Goal: Task Accomplishment & Management: Manage account settings

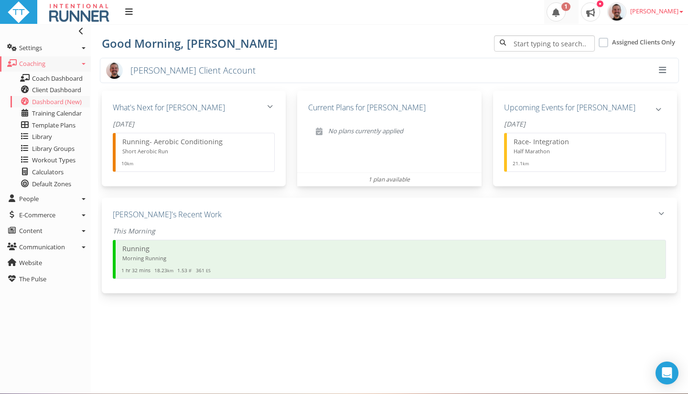
click at [565, 20] on span at bounding box center [555, 11] width 19 height 19
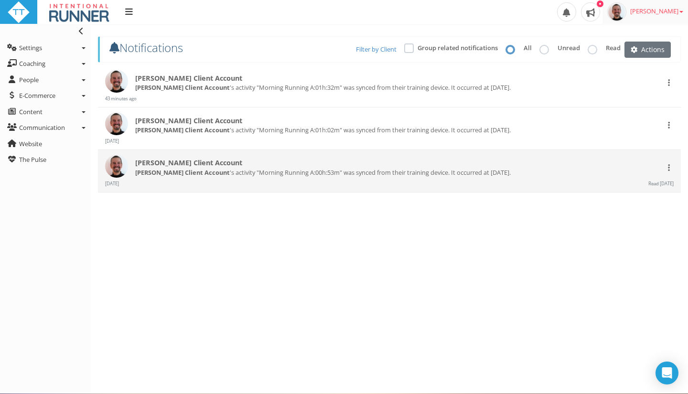
click at [684, 13] on link "[PERSON_NAME]" at bounding box center [644, 12] width 85 height 24
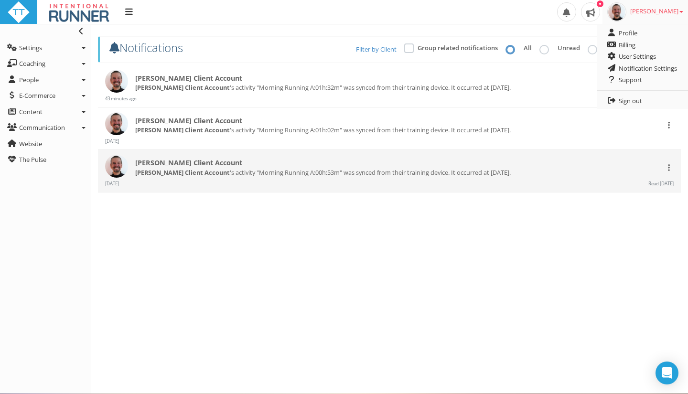
click at [231, 202] on div "[PERSON_NAME] Client Account [PERSON_NAME] Client Account 's activity "Morning …" at bounding box center [389, 215] width 583 height 301
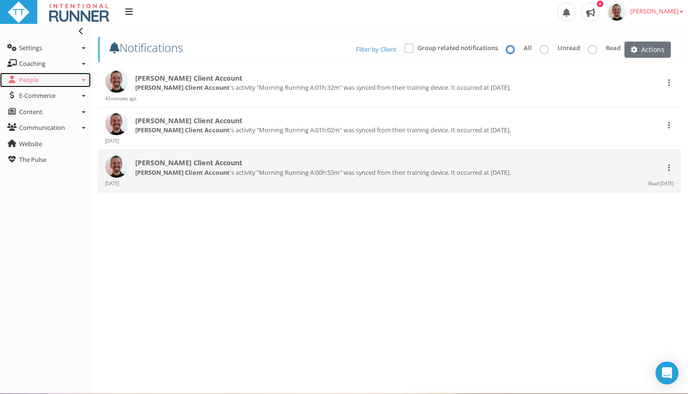
click at [84, 81] on icon at bounding box center [84, 80] width 4 height 2
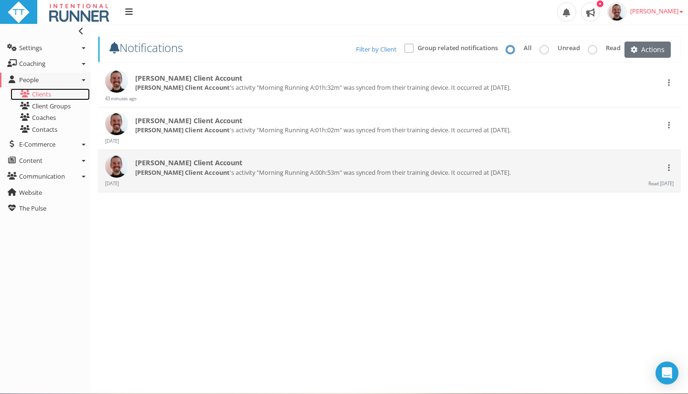
click at [54, 91] on link "Clients" at bounding box center [50, 94] width 79 height 12
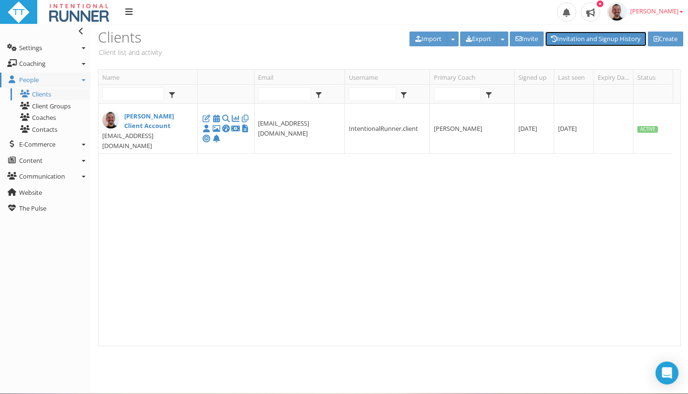
click at [586, 37] on link "Invitation and Signup History" at bounding box center [595, 39] width 101 height 15
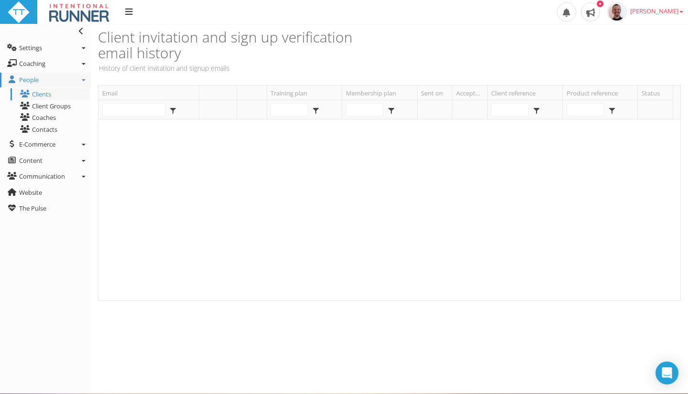
click at [210, 66] on p "History of client invitation and signup emails" at bounding box center [242, 68] width 288 height 10
click at [312, 69] on p "History of client invitation and signup emails" at bounding box center [242, 68] width 288 height 10
click at [150, 60] on h3 "Client invitation and sign up verification email history" at bounding box center [242, 45] width 288 height 32
click at [156, 61] on h3 "Client invitation and sign up verification email history" at bounding box center [242, 45] width 288 height 32
drag, startPoint x: 233, startPoint y: 43, endPoint x: 303, endPoint y: 40, distance: 69.8
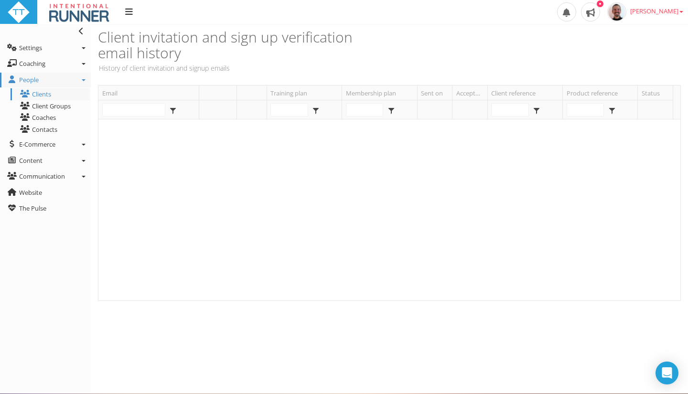
click at [249, 43] on h3 "Client invitation and sign up verification email history" at bounding box center [242, 45] width 288 height 32
click at [302, 41] on h3 "Client invitation and sign up verification email history" at bounding box center [242, 45] width 288 height 32
drag, startPoint x: 297, startPoint y: 43, endPoint x: 303, endPoint y: 40, distance: 7.1
click at [298, 43] on h3 "Client invitation and sign up verification email history" at bounding box center [242, 45] width 288 height 32
click at [79, 80] on link "People" at bounding box center [45, 80] width 91 height 15
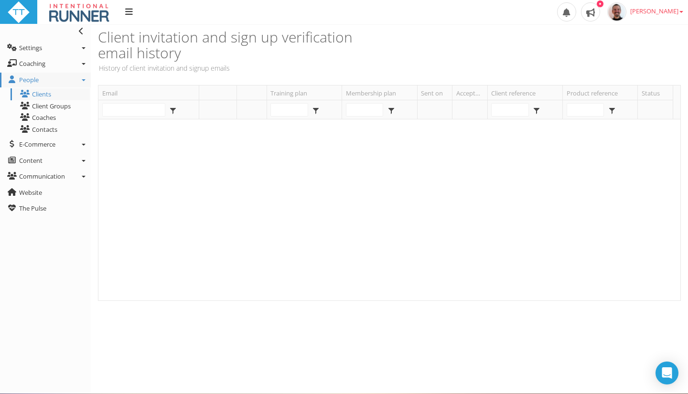
click at [86, 81] on link "People" at bounding box center [45, 80] width 91 height 15
click at [52, 96] on link "Clients" at bounding box center [50, 94] width 79 height 12
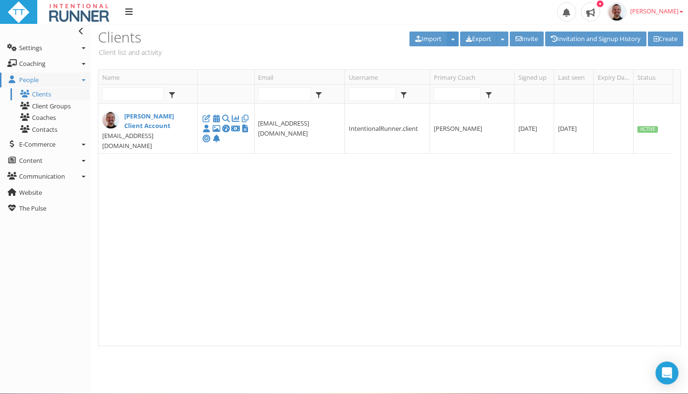
click at [447, 39] on button "button" at bounding box center [453, 39] width 12 height 15
click at [501, 39] on span "button" at bounding box center [503, 40] width 4 height 2
click at [447, 42] on button "button" at bounding box center [453, 39] width 12 height 15
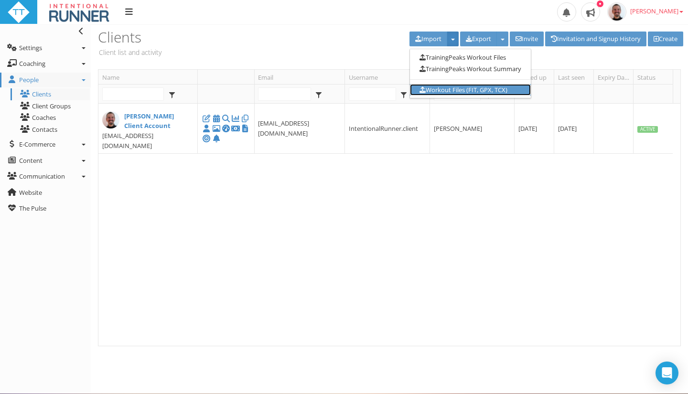
click at [421, 87] on link "Workout Files (FIT, GPX, TCX)" at bounding box center [470, 90] width 121 height 12
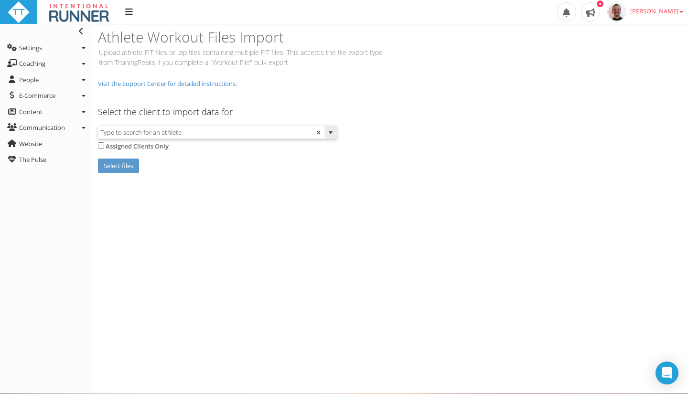
click at [224, 135] on input "text" at bounding box center [211, 132] width 226 height 12
click at [334, 131] on span "select" at bounding box center [330, 132] width 12 height 12
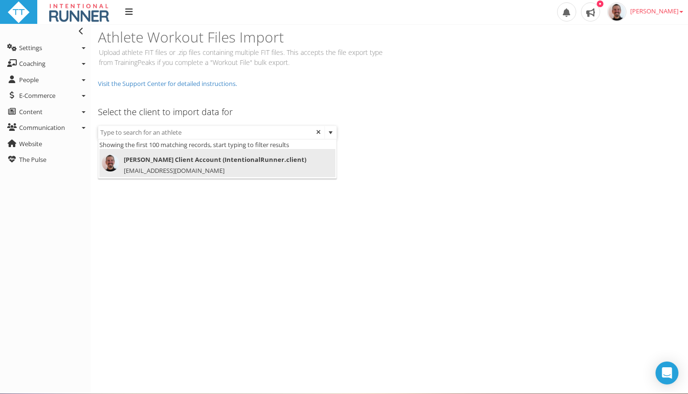
click at [334, 131] on span "select" at bounding box center [330, 132] width 12 height 13
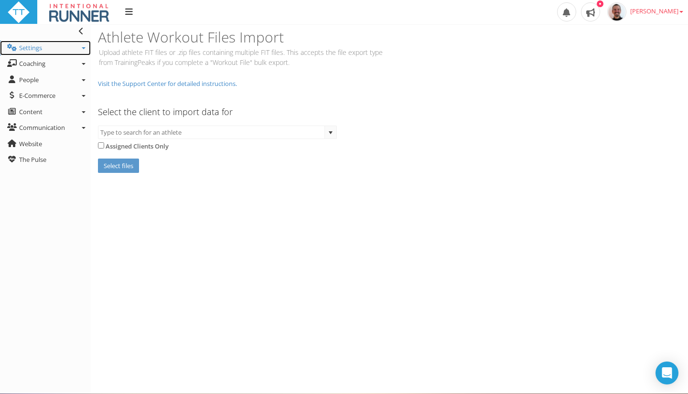
click at [79, 48] on link "Settings" at bounding box center [45, 48] width 91 height 15
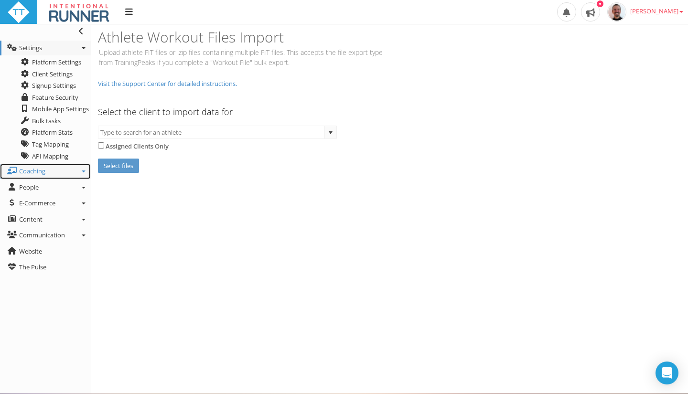
click at [21, 171] on span "Coaching" at bounding box center [32, 171] width 26 height 9
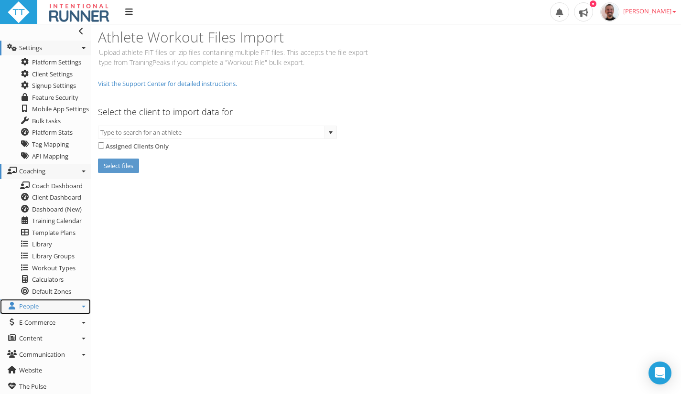
click at [35, 305] on span "People" at bounding box center [29, 306] width 20 height 9
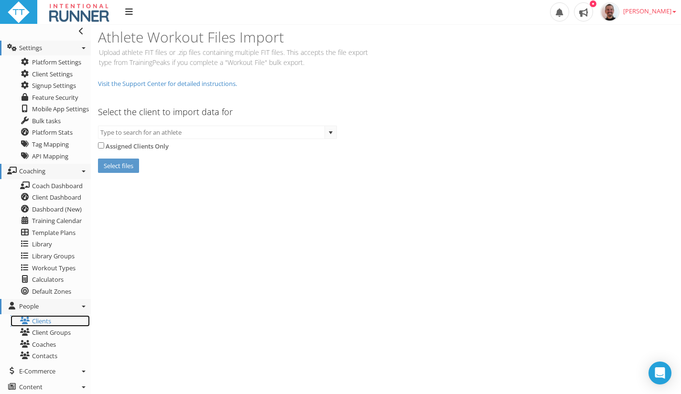
click at [54, 318] on link "Clients" at bounding box center [50, 321] width 79 height 12
click at [53, 319] on link "Clients" at bounding box center [50, 321] width 79 height 12
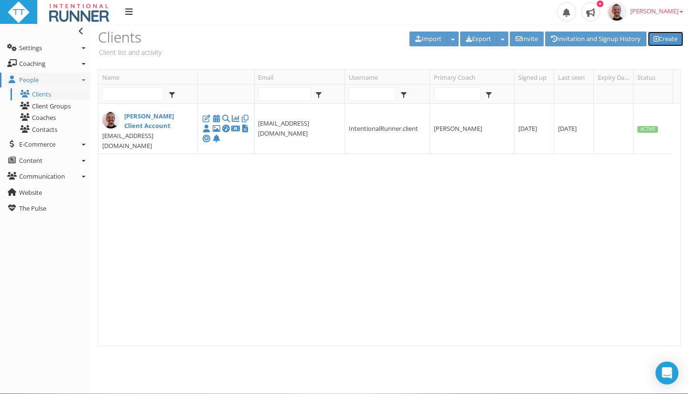
click at [675, 36] on link "Create" at bounding box center [665, 39] width 35 height 15
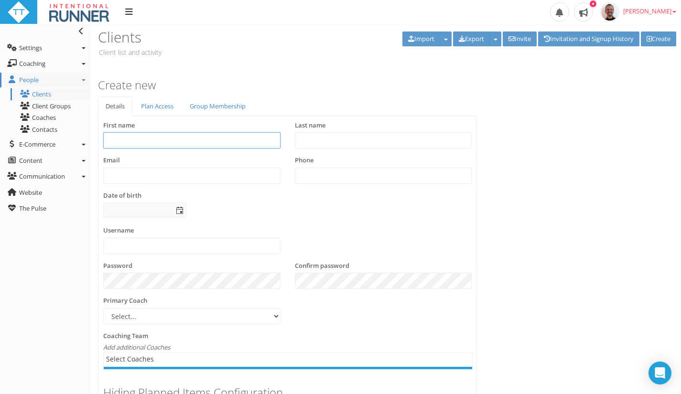
click at [200, 149] on input "text" at bounding box center [191, 140] width 177 height 16
type input "[PERSON_NAME]"
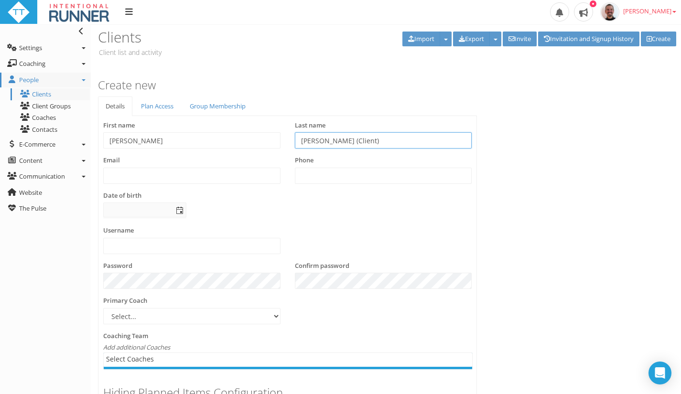
type input "[PERSON_NAME] (Client)"
click at [211, 183] on input "text" at bounding box center [191, 176] width 177 height 16
type input "[PERSON_NAME][EMAIL_ADDRESS][DOMAIN_NAME]"
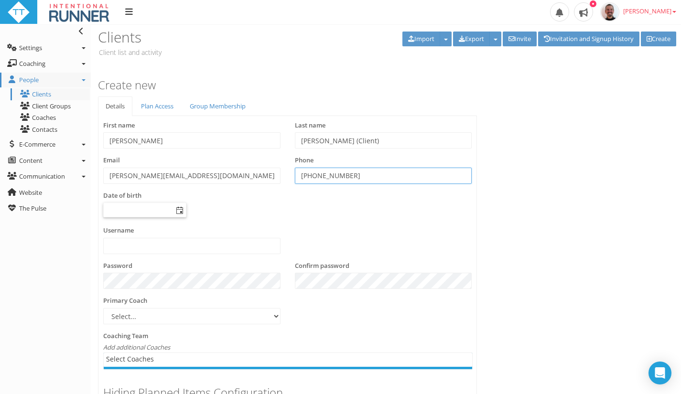
type input "[PHONE_NUMBER]"
click at [156, 216] on input "text" at bounding box center [138, 209] width 69 height 13
click at [184, 215] on span "select" at bounding box center [179, 209] width 13 height 13
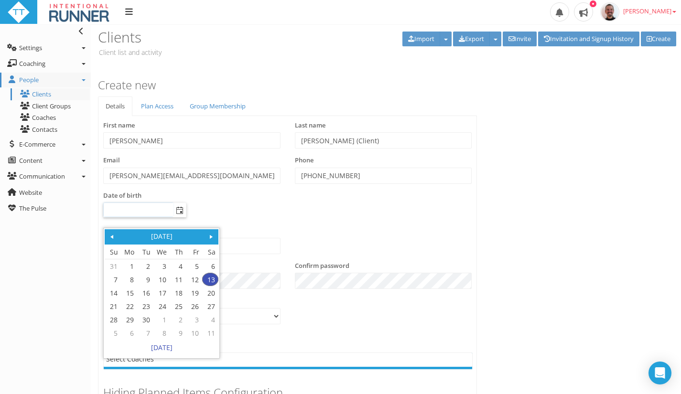
click at [176, 214] on span "select" at bounding box center [180, 211] width 8 height 8
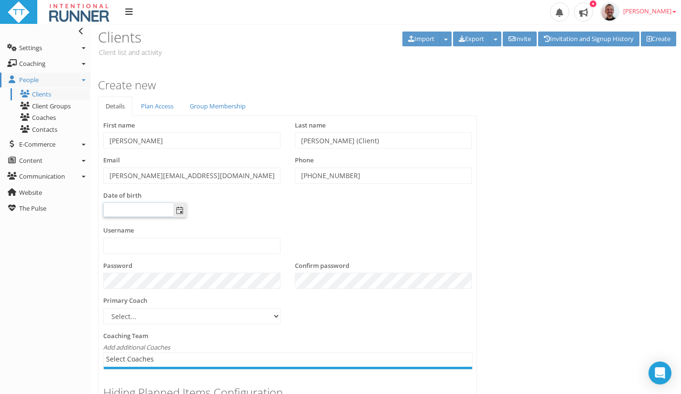
click at [175, 216] on span "select" at bounding box center [179, 209] width 13 height 13
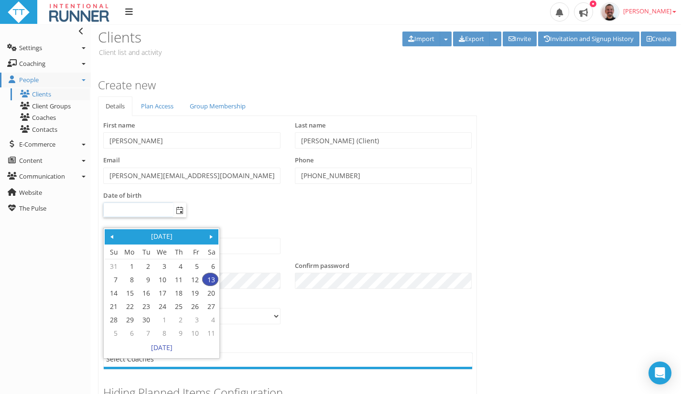
click at [171, 236] on link "[DATE]" at bounding box center [161, 236] width 85 height 12
click at [165, 237] on link "2025" at bounding box center [161, 236] width 85 height 12
click at [110, 232] on link at bounding box center [112, 236] width 12 height 12
click at [110, 230] on link at bounding box center [112, 236] width 12 height 12
click at [109, 229] on div "[DATE]-[DATE]" at bounding box center [162, 237] width 114 height 16
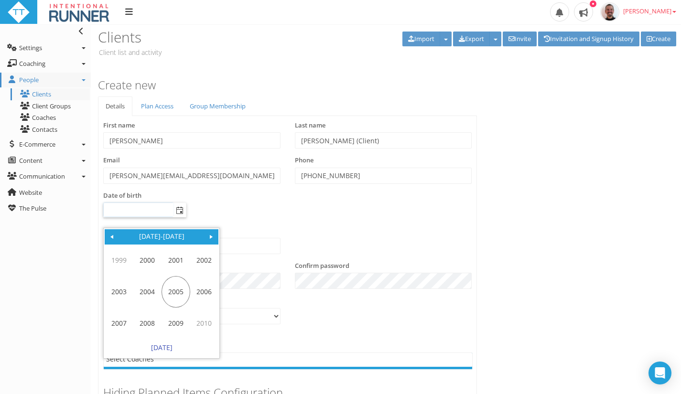
click at [109, 229] on div "[DATE]-[DATE]" at bounding box center [162, 237] width 114 height 16
click at [112, 232] on link at bounding box center [112, 236] width 12 height 12
click at [113, 234] on span at bounding box center [112, 237] width 8 height 8
click at [114, 234] on span at bounding box center [112, 237] width 8 height 8
click at [114, 233] on span at bounding box center [112, 237] width 8 height 8
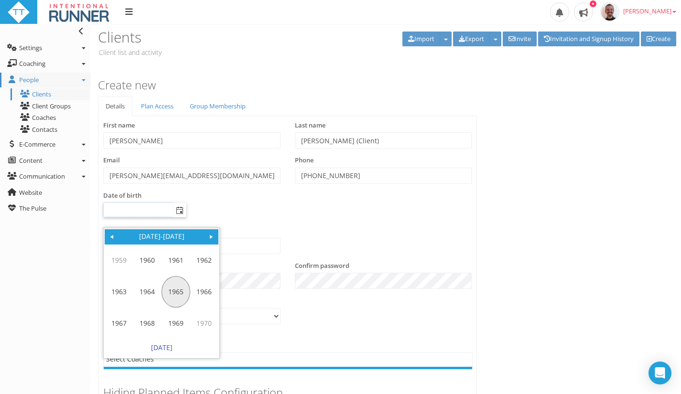
click at [177, 291] on link "1965" at bounding box center [175, 292] width 27 height 16
click at [182, 320] on link "Nov" at bounding box center [175, 324] width 27 height 16
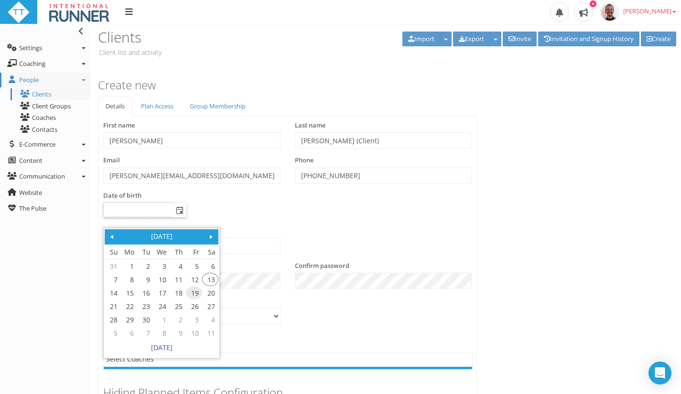
click at [194, 294] on link "19" at bounding box center [193, 293] width 15 height 12
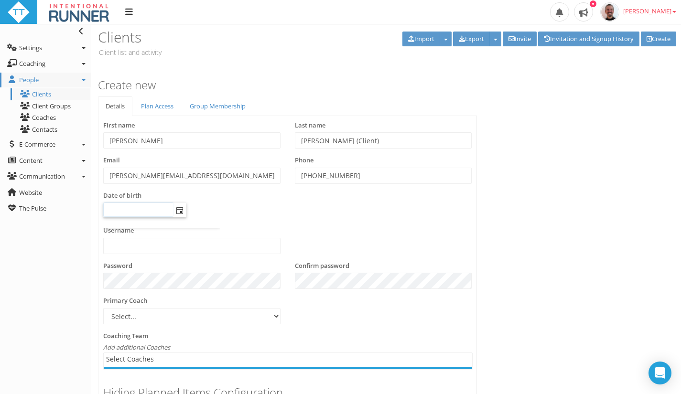
type input "[DATE]"
click at [203, 252] on input "text" at bounding box center [191, 246] width 177 height 16
type input "PaulRyken"
click at [276, 322] on select "Select... [PERSON_NAME]" at bounding box center [191, 316] width 177 height 16
select select "8e01a150-34d1-4ba0-a989-bb0e31ace1ab"
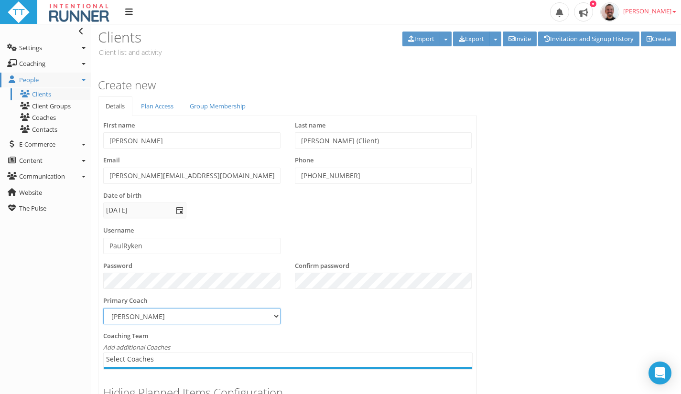
click at [103, 317] on select "Select... [PERSON_NAME]" at bounding box center [191, 316] width 177 height 16
click at [572, 162] on div "Create new [PERSON_NAME] (Client) Inactive Account Re-activate account Delete […" at bounding box center [386, 371] width 590 height 605
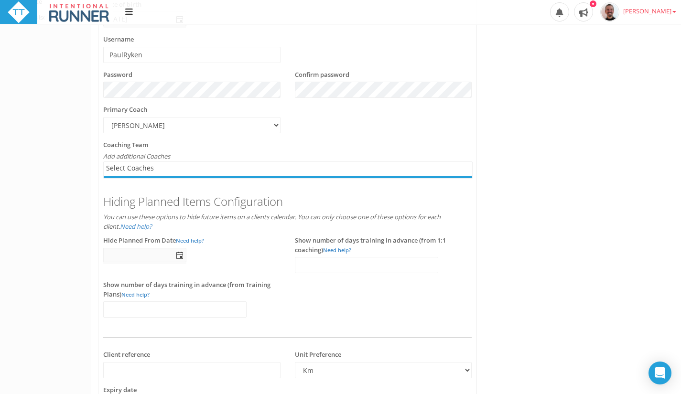
scroll to position [239, 0]
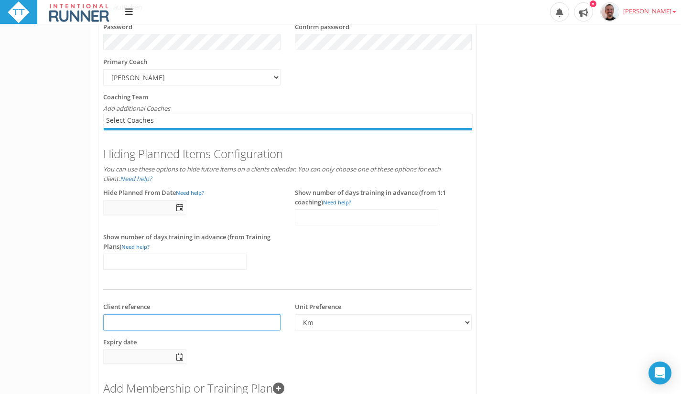
click at [192, 328] on input "text" at bounding box center [191, 322] width 177 height 16
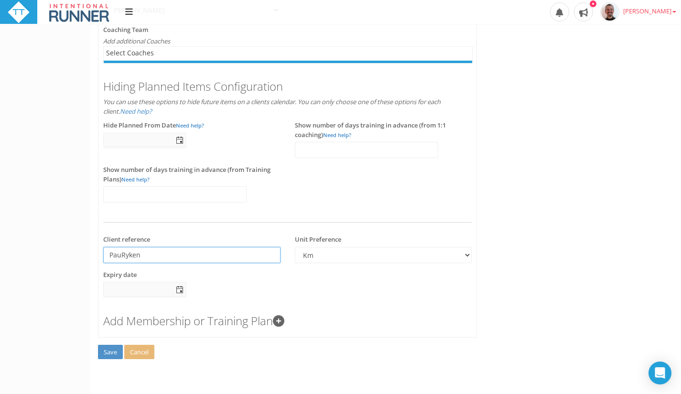
type input "PauRyken"
click at [107, 350] on span "Save" at bounding box center [110, 352] width 13 height 9
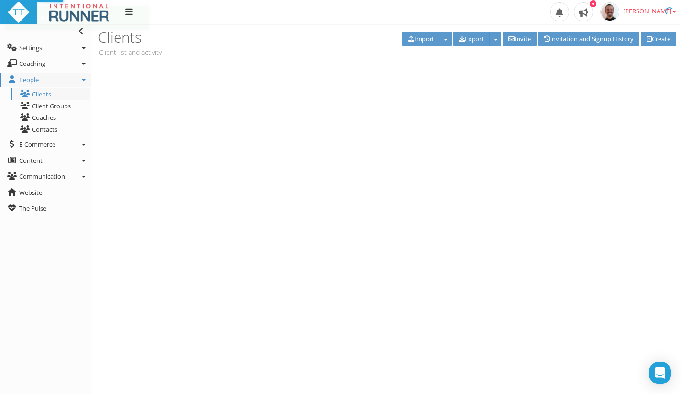
scroll to position [0, 0]
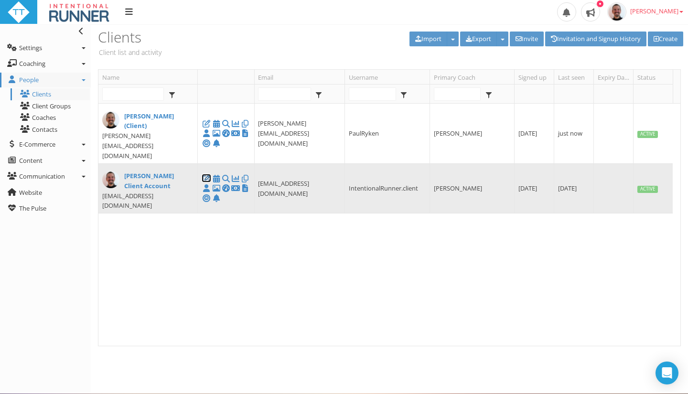
click at [205, 179] on icon at bounding box center [207, 179] width 10 height 0
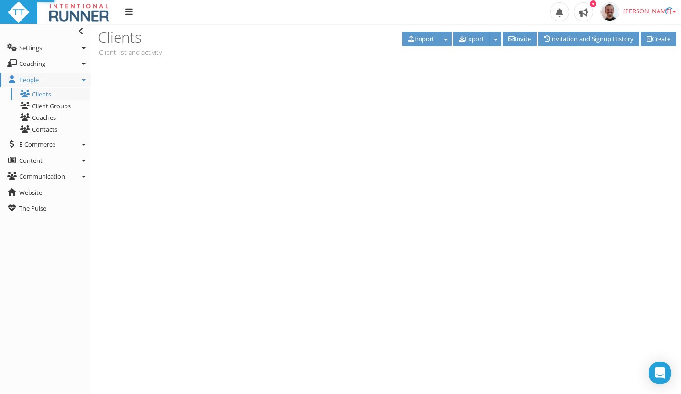
type input "[PERSON_NAME]"
type input "[PERSON_NAME] Client Account"
type input "[EMAIL_ADDRESS][DOMAIN_NAME]"
type input "IntentionalRunner.client"
select select "8e01a150-34d1-4ba0-a989-bb0e31ace1ab"
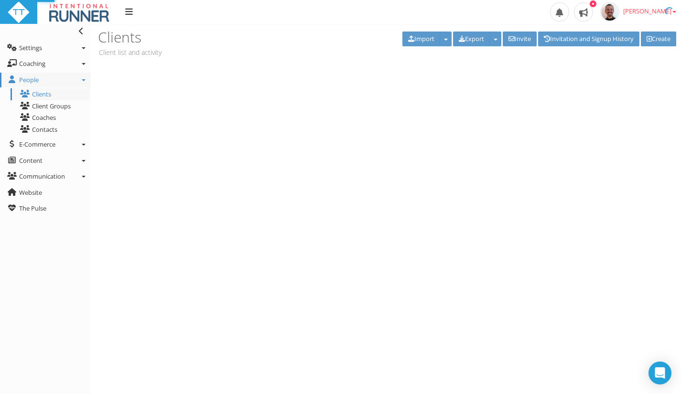
type input "-1"
select select "8e01a150-34d1-4ba0-a989-bb0e31ace1ab"
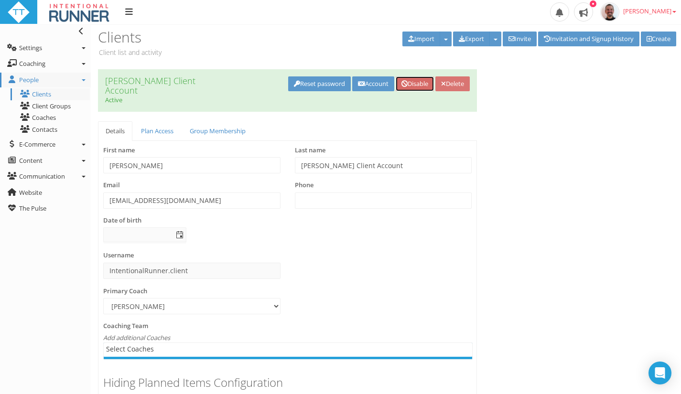
click at [415, 87] on link "Disable" at bounding box center [414, 83] width 38 height 15
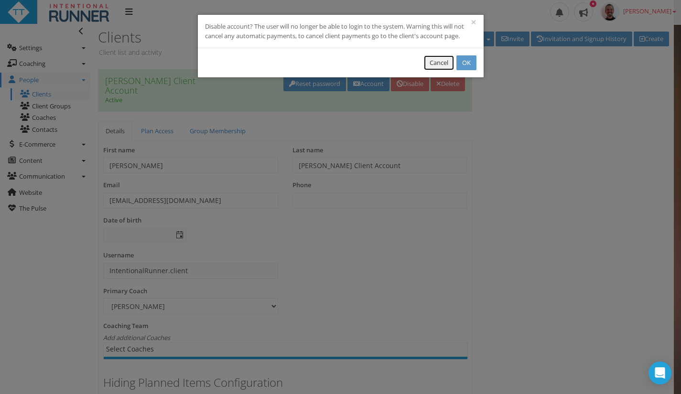
click at [425, 60] on button "Cancel" at bounding box center [439, 62] width 30 height 15
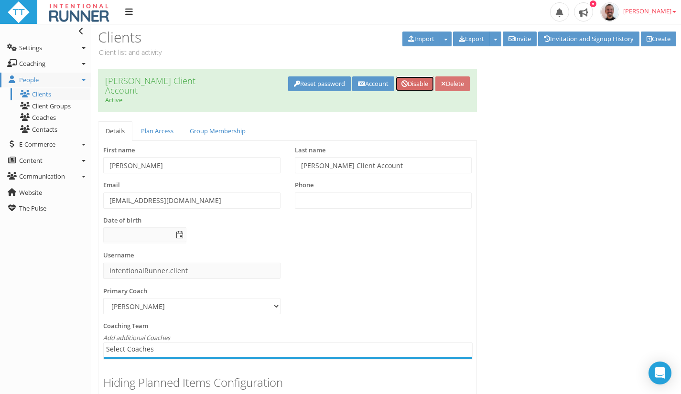
click at [407, 88] on link "Disable" at bounding box center [414, 83] width 38 height 15
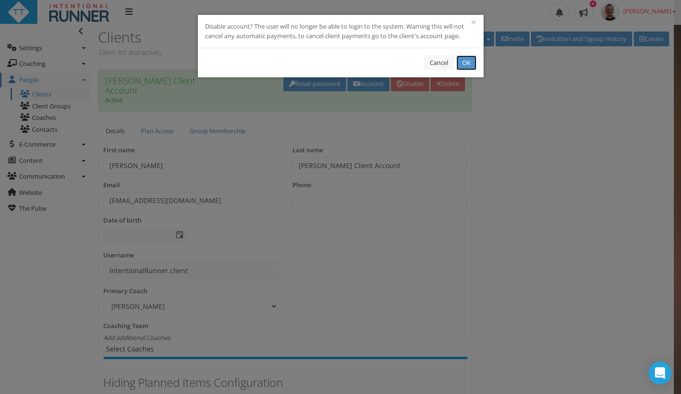
click at [463, 62] on button "OK" at bounding box center [466, 62] width 20 height 15
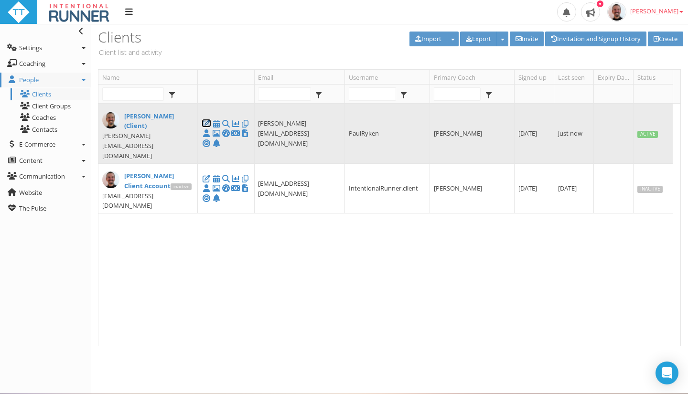
click at [208, 124] on icon at bounding box center [207, 124] width 10 height 0
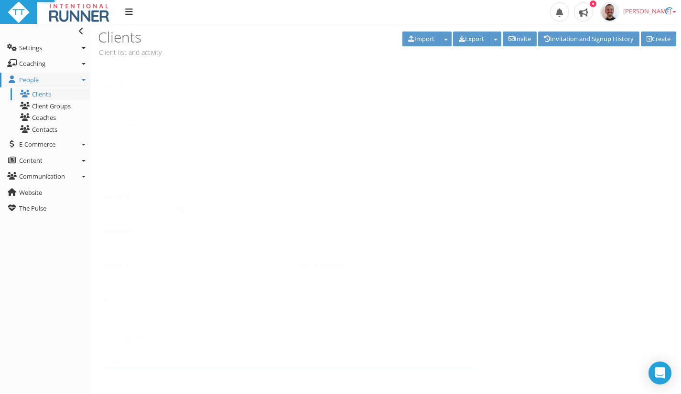
type input "[PERSON_NAME]"
type input "[PERSON_NAME] (Client)"
type input "[PERSON_NAME][EMAIL_ADDRESS][DOMAIN_NAME]"
type input "[PHONE_NUMBER]"
type input "PaulRyken"
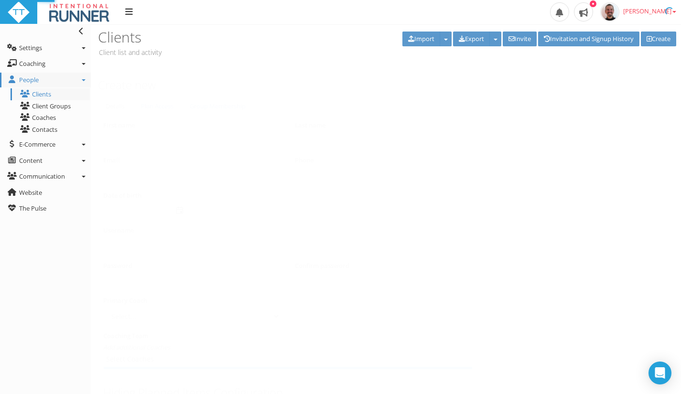
select select "8e01a150-34d1-4ba0-a989-bb0e31ace1ab"
type input "PauRyken"
type input "[DATE]"
select select "8e01a150-34d1-4ba0-a989-bb0e31ace1ab"
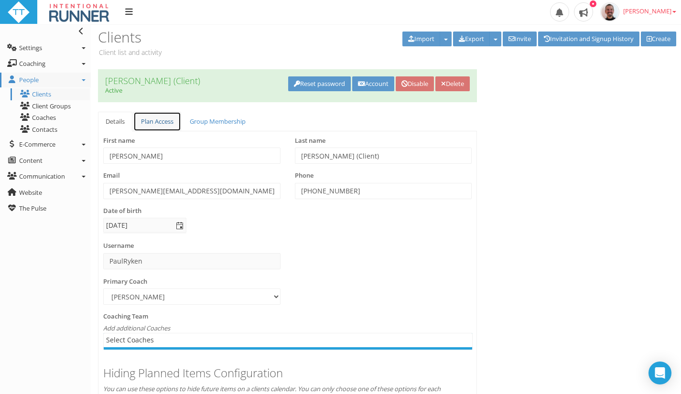
click at [158, 125] on link "Plan Access" at bounding box center [157, 122] width 48 height 20
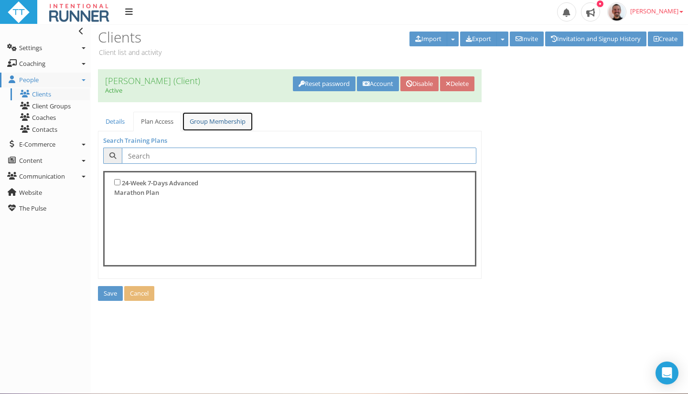
click at [210, 128] on link "Group Membership" at bounding box center [217, 122] width 71 height 20
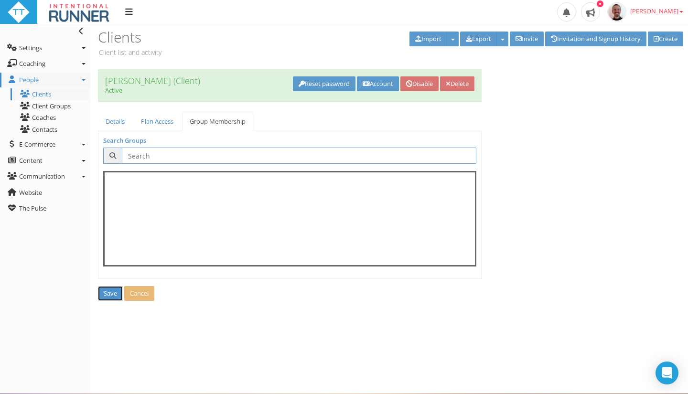
click at [102, 290] on button "Save Re-activate account" at bounding box center [110, 293] width 25 height 15
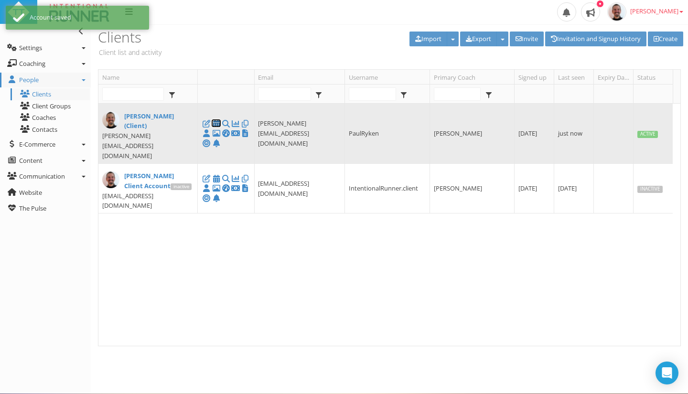
click at [217, 124] on icon at bounding box center [216, 124] width 10 height 0
click at [216, 124] on icon at bounding box center [216, 124] width 10 height 0
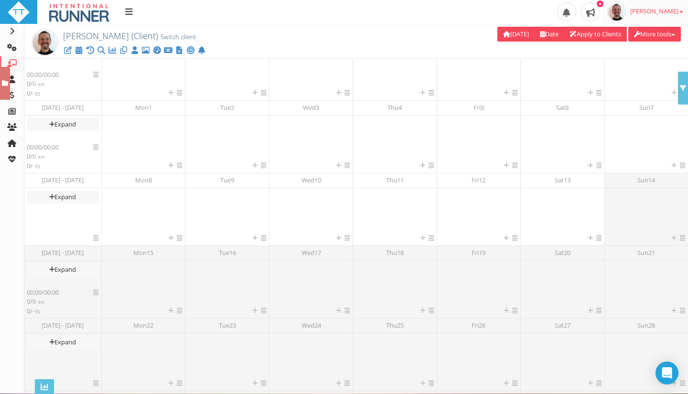
click at [678, 14] on span "[PERSON_NAME]" at bounding box center [656, 11] width 53 height 9
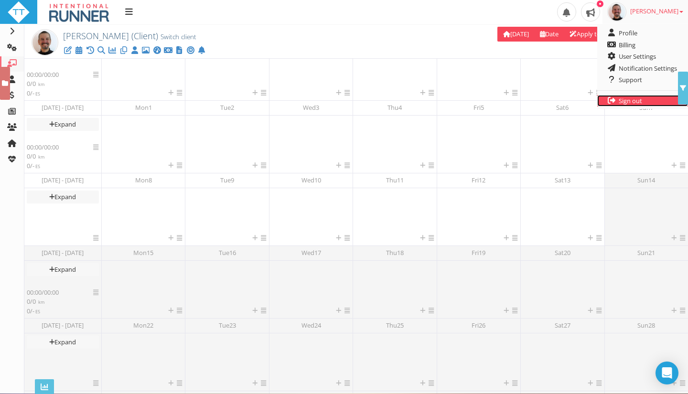
click at [614, 100] on icon at bounding box center [612, 100] width 10 height 8
